Goal: Transaction & Acquisition: Purchase product/service

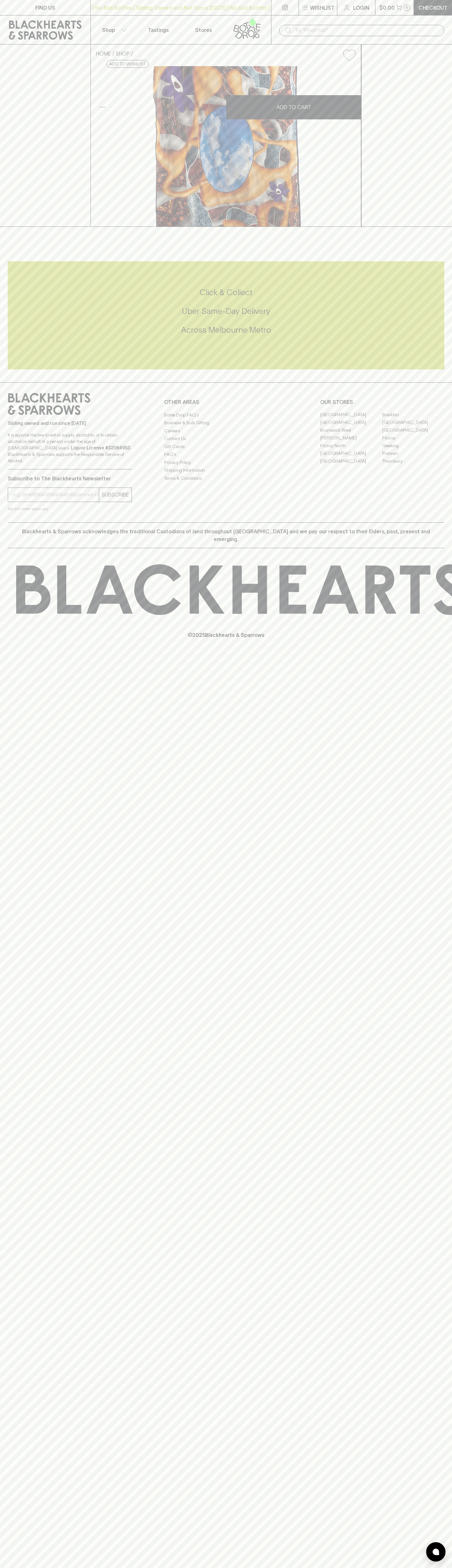
click at [385, 18] on div "​" at bounding box center [361, 30] width 181 height 29
click at [425, 44] on div "​" at bounding box center [361, 30] width 181 height 29
click at [252, 1567] on html "FIND US | No Bad Bottles | Sibling Owned and Run Since [DATE] | No Bad Bottles …" at bounding box center [226, 784] width 452 height 1568
click at [29, 796] on div "FIND US | No Bad Bottles | Sibling Owned and Run Since [DATE] | No Bad Bottles …" at bounding box center [226, 784] width 452 height 1568
